Goal: Information Seeking & Learning: Learn about a topic

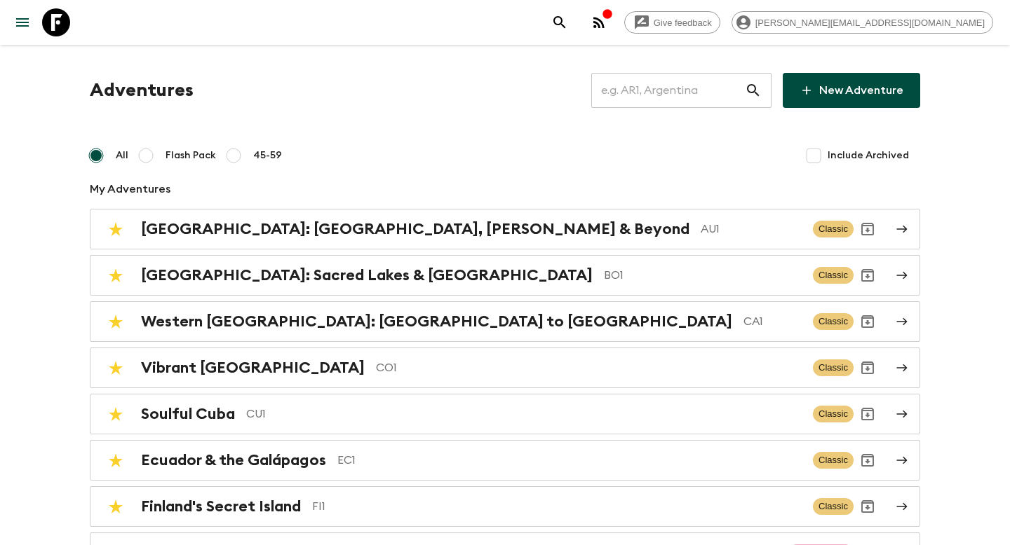
click at [675, 100] on input "text" at bounding box center [668, 90] width 154 height 39
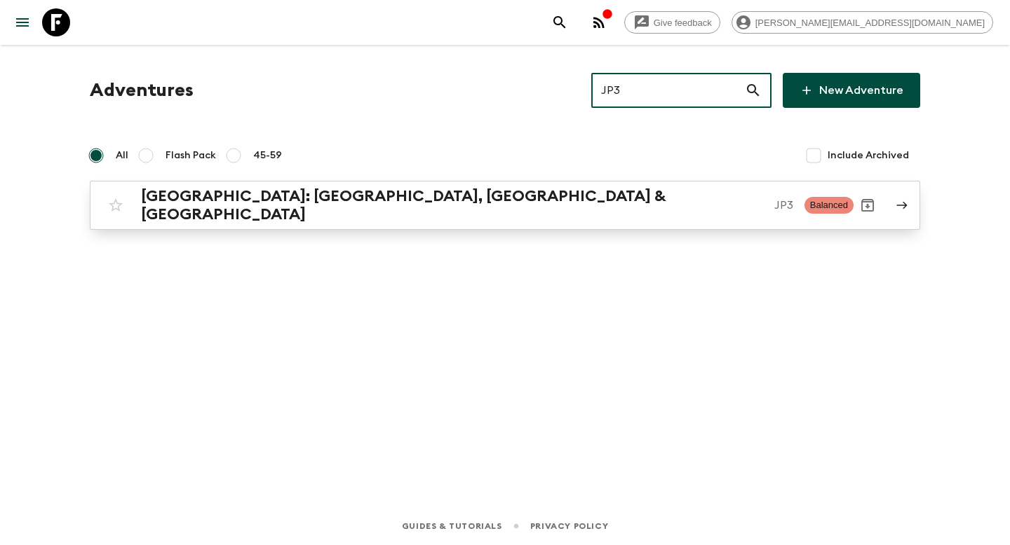
type input "JP3"
click at [774, 206] on p "JP3" at bounding box center [783, 205] width 19 height 17
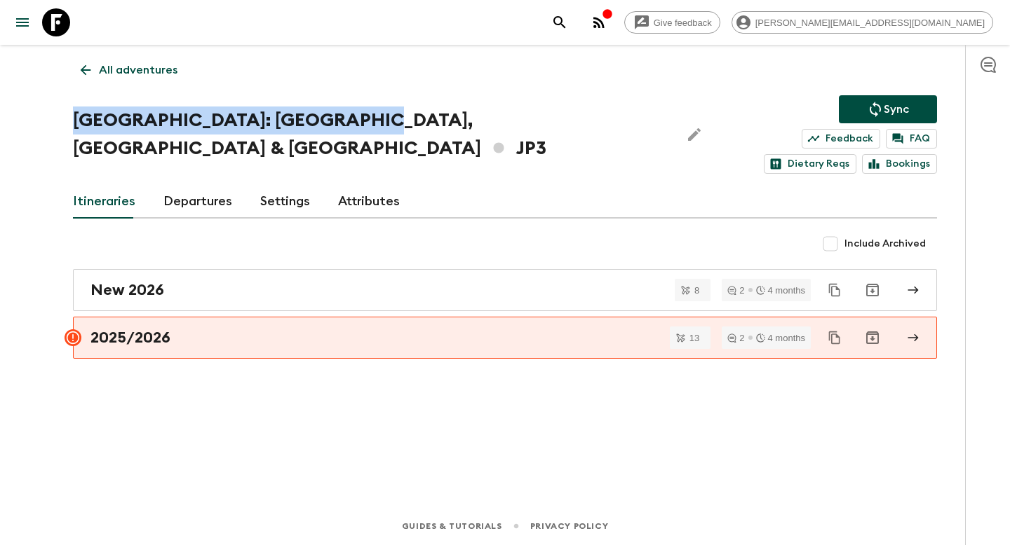
drag, startPoint x: 356, startPoint y: 126, endPoint x: 69, endPoint y: 123, distance: 286.8
click at [69, 123] on div "All adventures Japan: Kyoto, Kanazawa & Tokyo JP3 Sync Feedback FAQ Dietary Req…" at bounding box center [504, 256] width 897 height 423
copy h1 "[GEOGRAPHIC_DATA]: [GEOGRAPHIC_DATA], [GEOGRAPHIC_DATA] & [GEOGRAPHIC_DATA]"
